Goal: Transaction & Acquisition: Purchase product/service

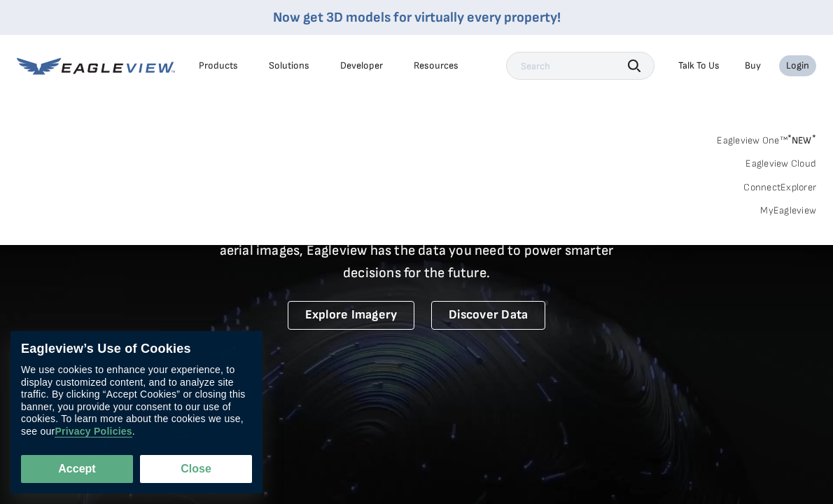
click at [793, 66] on div "Login" at bounding box center [797, 66] width 23 height 13
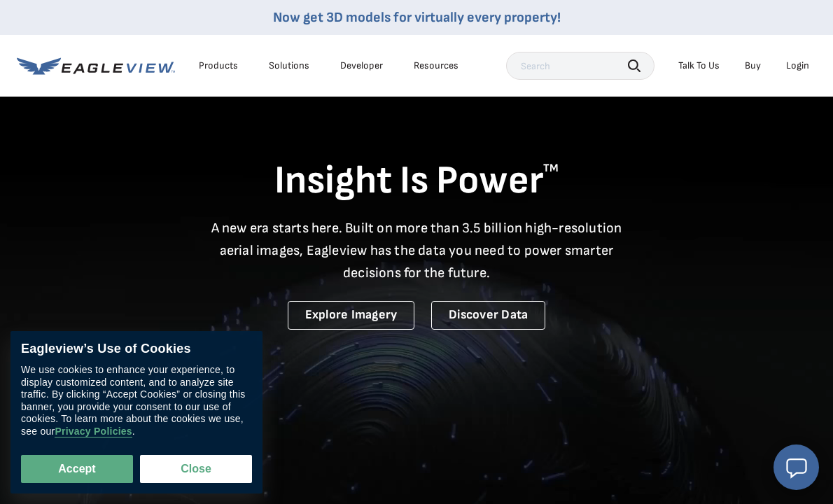
click at [793, 66] on div "Login" at bounding box center [797, 66] width 23 height 13
click at [798, 62] on div "Login" at bounding box center [797, 66] width 23 height 13
click at [88, 488] on div "Eagleview’s Use of Cookies We use cookies to enhance your experience, to displa…" at bounding box center [137, 412] width 252 height 162
click at [77, 472] on button "Accept" at bounding box center [77, 469] width 112 height 28
checkbox input "true"
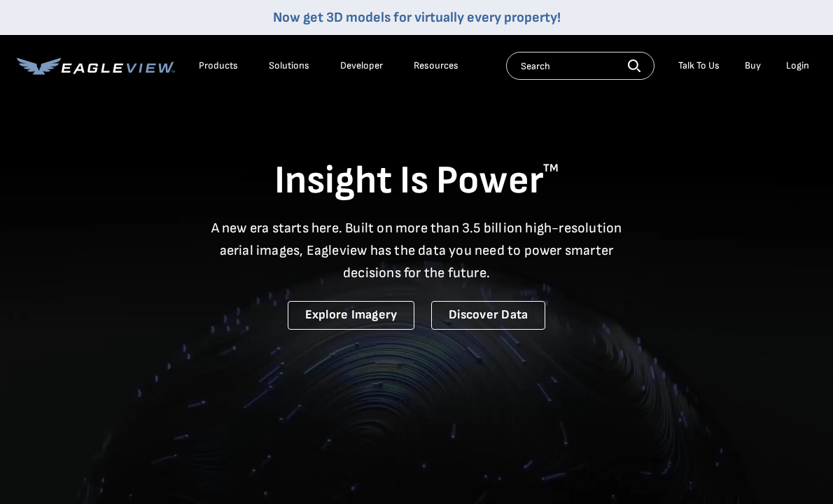
click at [797, 65] on div "Login" at bounding box center [797, 66] width 23 height 13
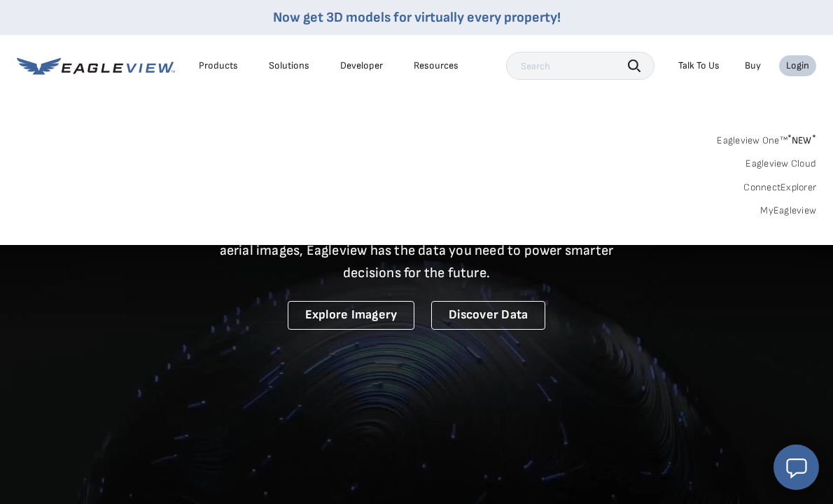
click at [768, 208] on link "MyEagleview" at bounding box center [788, 210] width 56 height 13
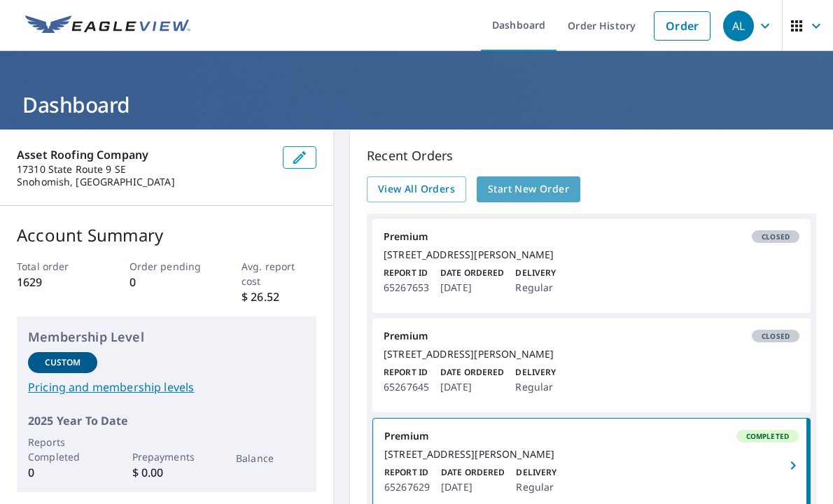
click at [530, 192] on span "Start New Order" at bounding box center [528, 190] width 81 height 18
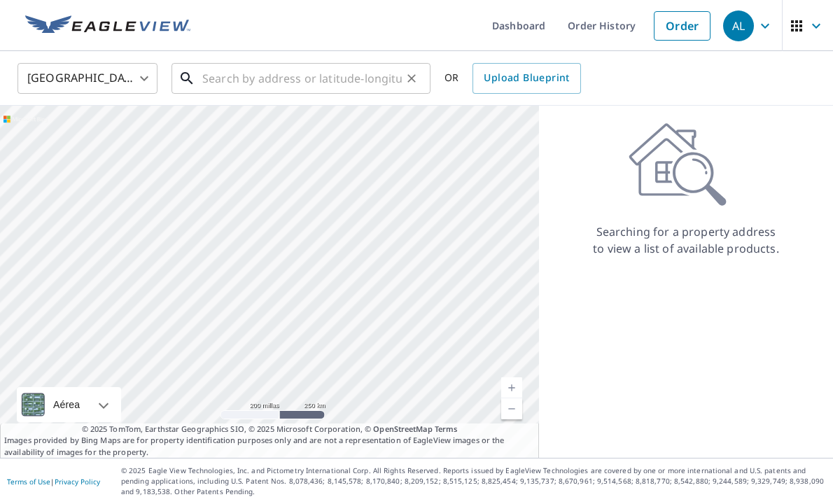
click at [239, 84] on input "text" at bounding box center [302, 78] width 200 height 39
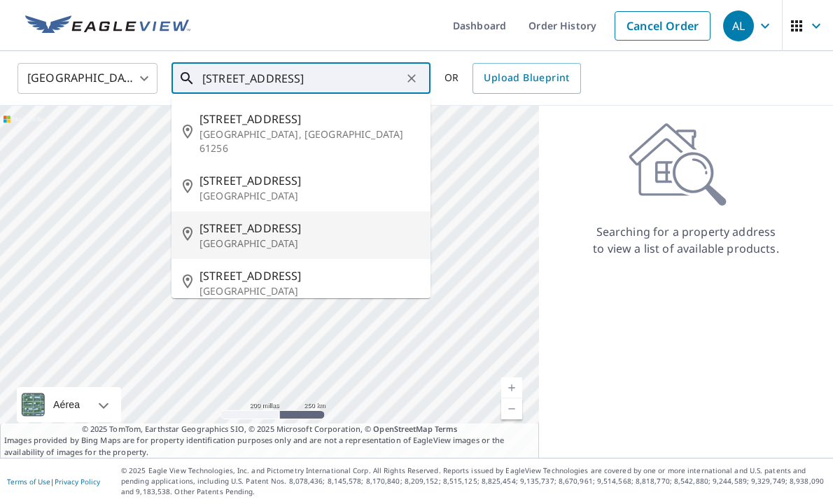
click at [246, 220] on span "609 State Ave" at bounding box center [310, 228] width 220 height 17
type input "609 State Ave Marysville, WA 98270"
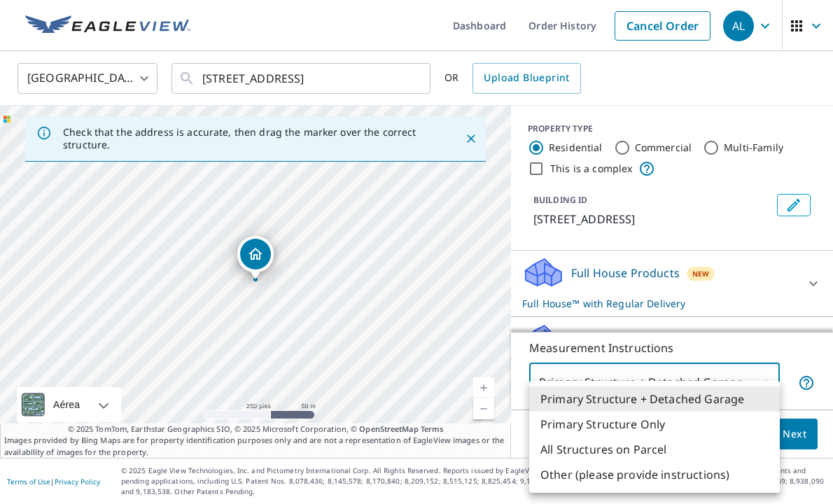
click at [757, 389] on body "AL AL Dashboard Order History Cancel Order AL United States US ​ 609 State Ave …" at bounding box center [416, 252] width 833 height 504
click at [741, 354] on div at bounding box center [416, 252] width 833 height 504
click at [748, 381] on body "AL AL Dashboard Order History Cancel Order AL United States US ​ 609 State Ave …" at bounding box center [416, 252] width 833 height 504
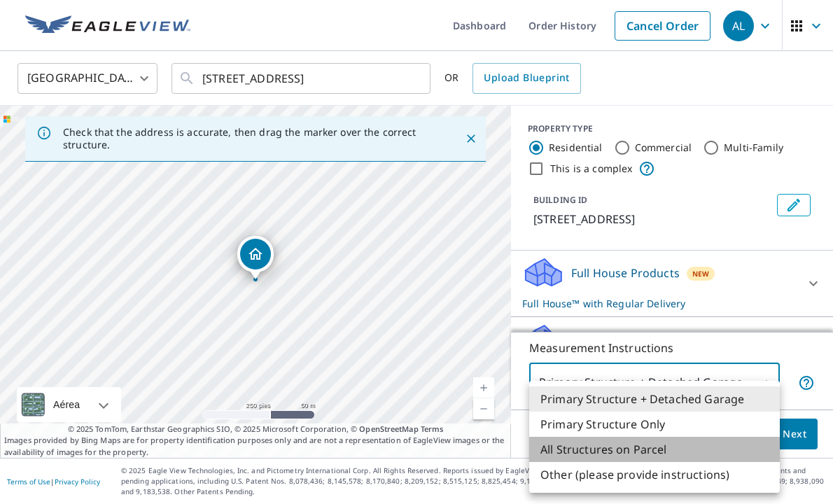
click at [671, 457] on li "All Structures on Parcel" at bounding box center [654, 449] width 251 height 25
type input "3"
